Goal: Information Seeking & Learning: Learn about a topic

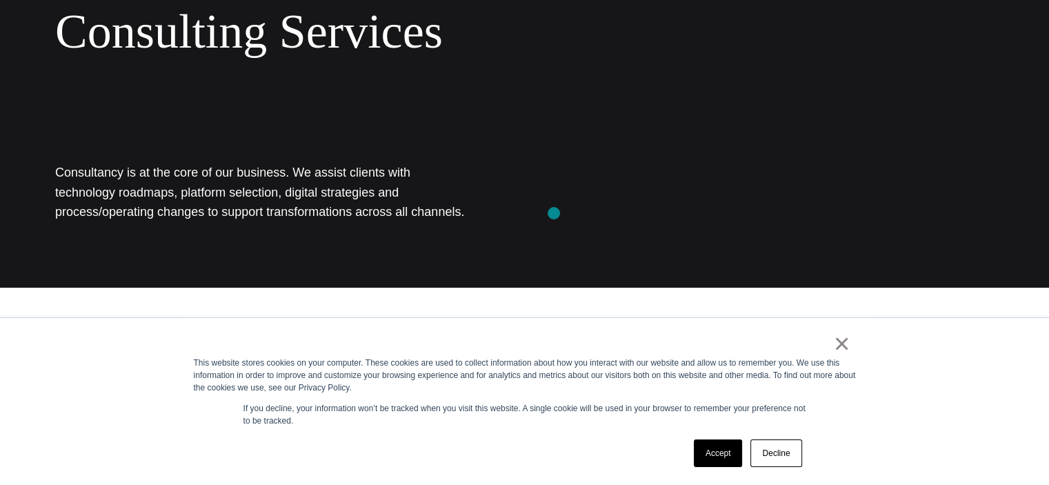
scroll to position [207, 0]
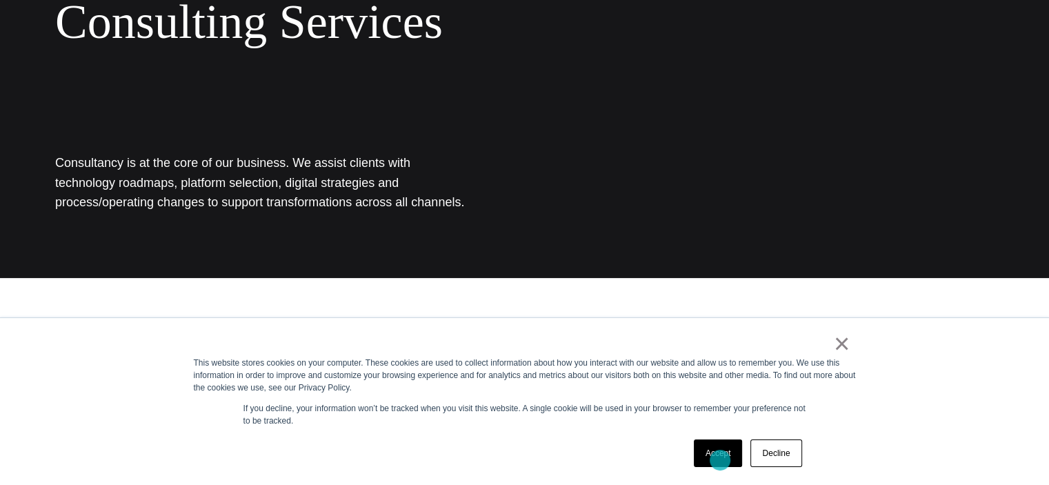
click at [719, 460] on link "Accept" at bounding box center [718, 453] width 49 height 28
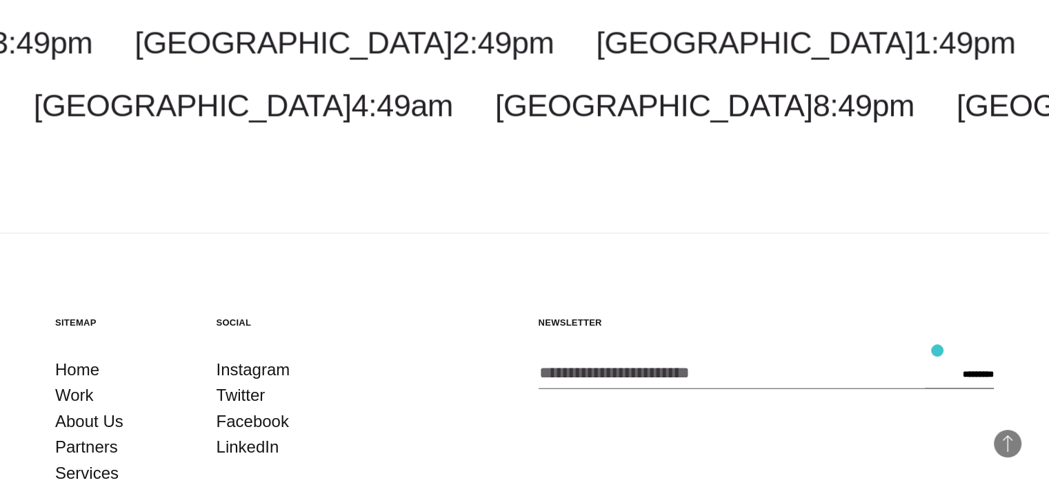
scroll to position [2551, 0]
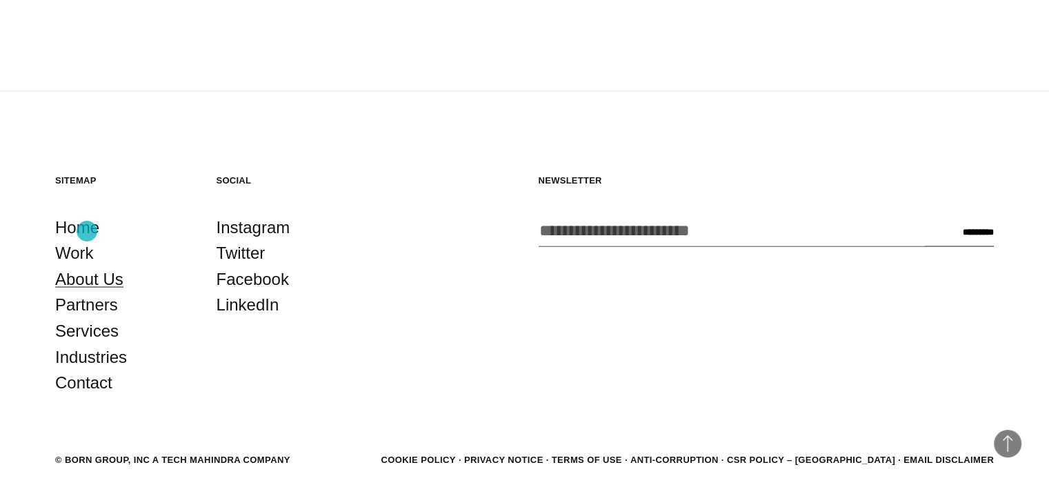
click at [87, 265] on link "About Us" at bounding box center [89, 278] width 68 height 26
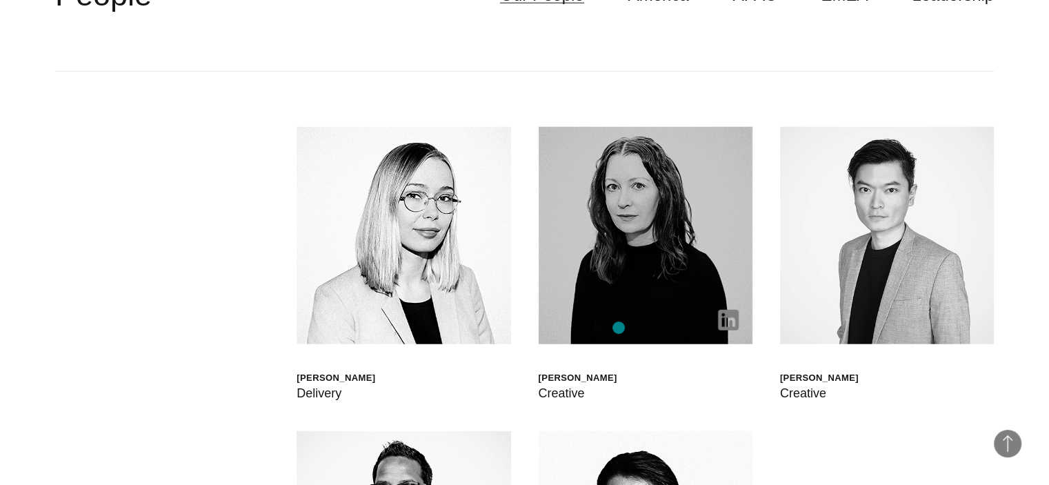
scroll to position [3654, 0]
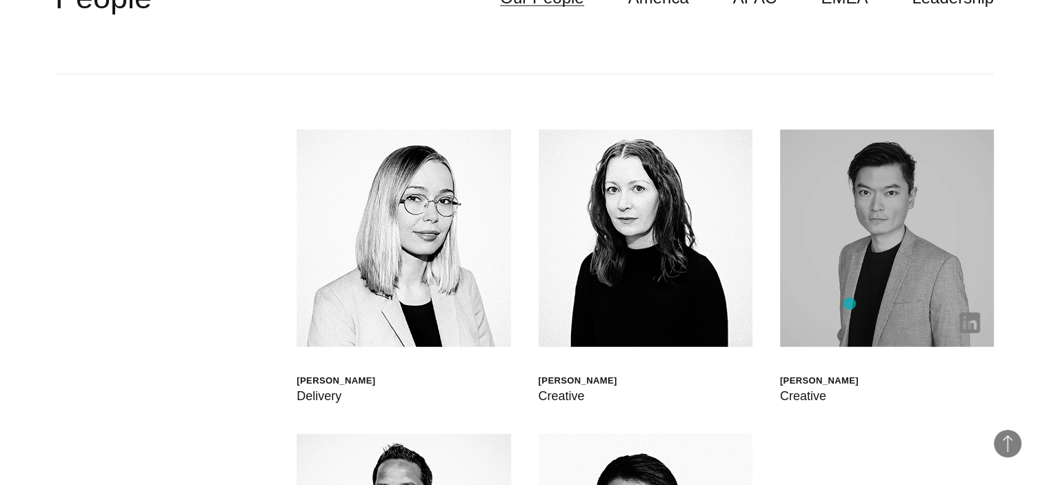
click at [865, 283] on img at bounding box center [887, 238] width 214 height 217
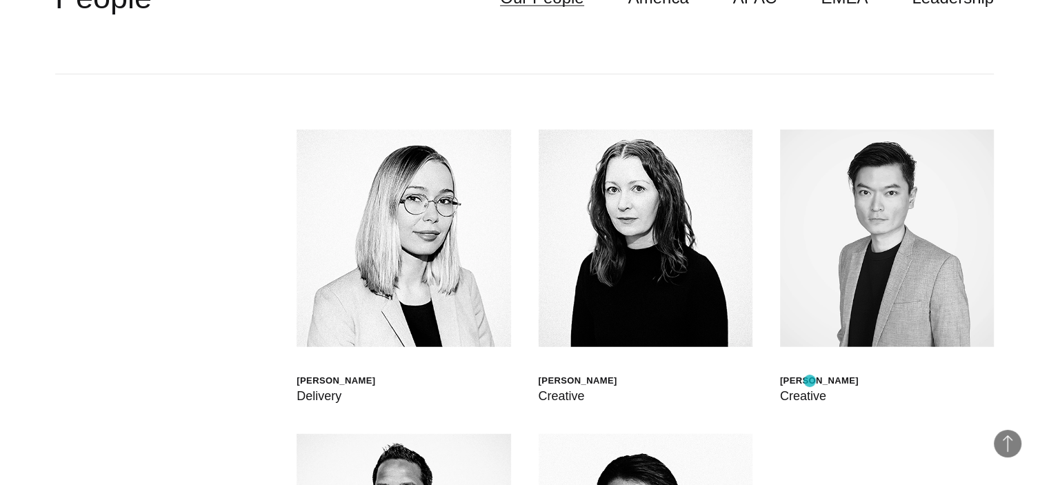
click at [809, 381] on div "[PERSON_NAME]" at bounding box center [819, 380] width 79 height 12
